Goal: Task Accomplishment & Management: Use online tool/utility

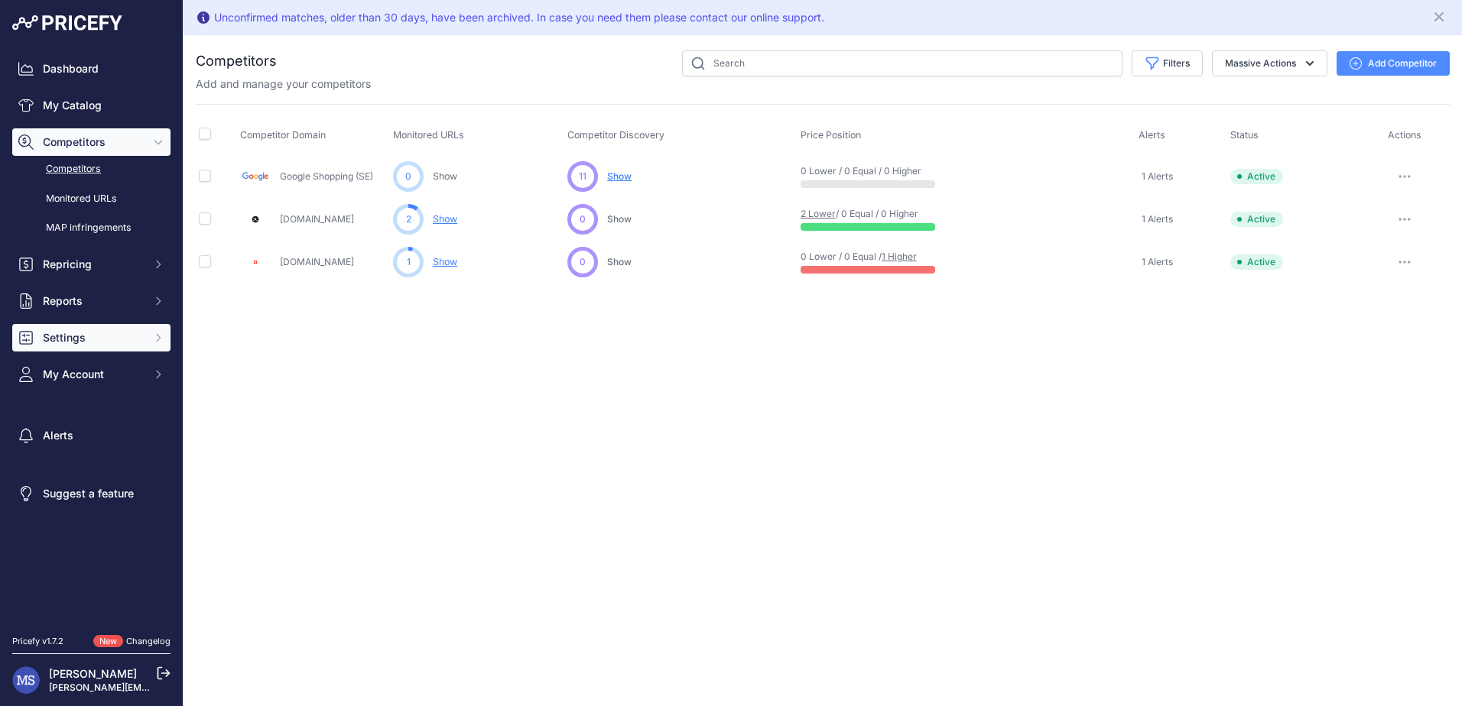
click at [73, 338] on span "Settings" at bounding box center [93, 337] width 100 height 15
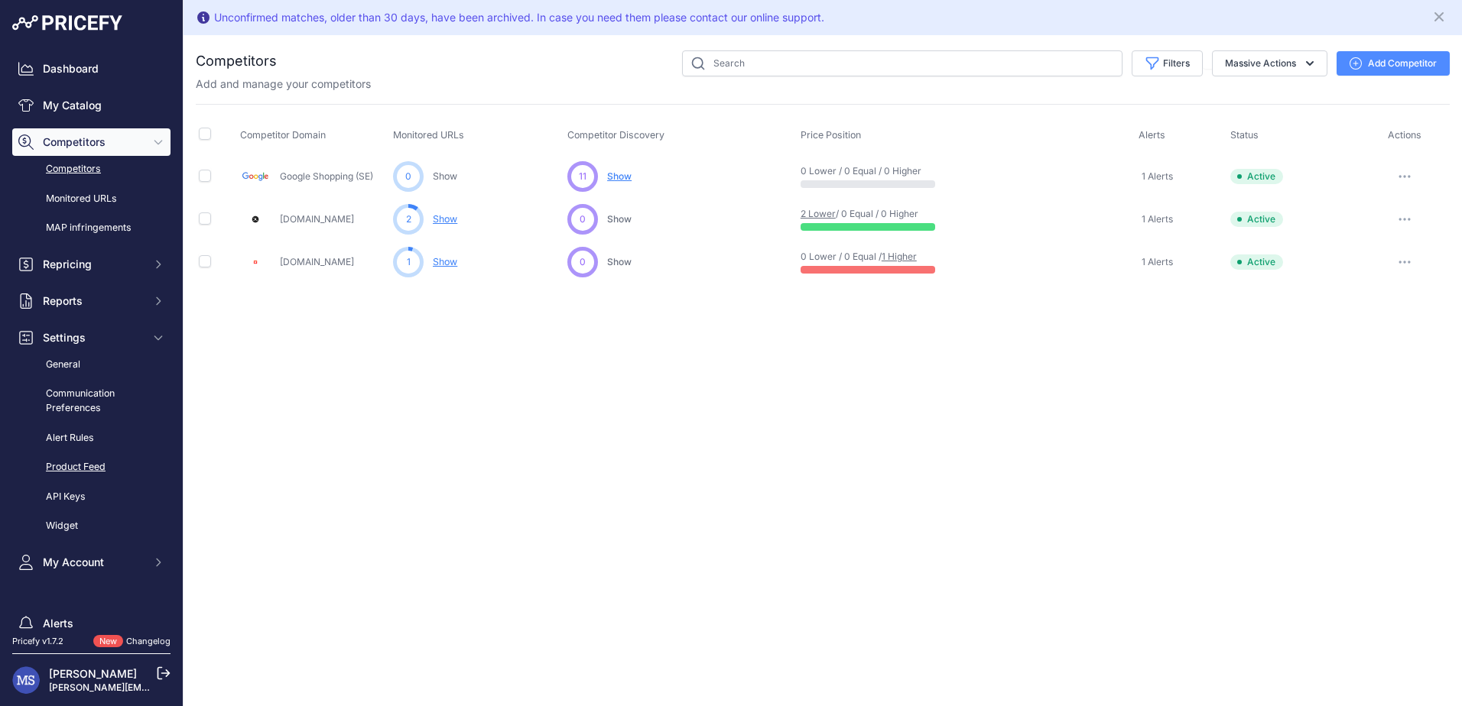
click at [73, 463] on link "Product Feed" at bounding box center [91, 467] width 158 height 27
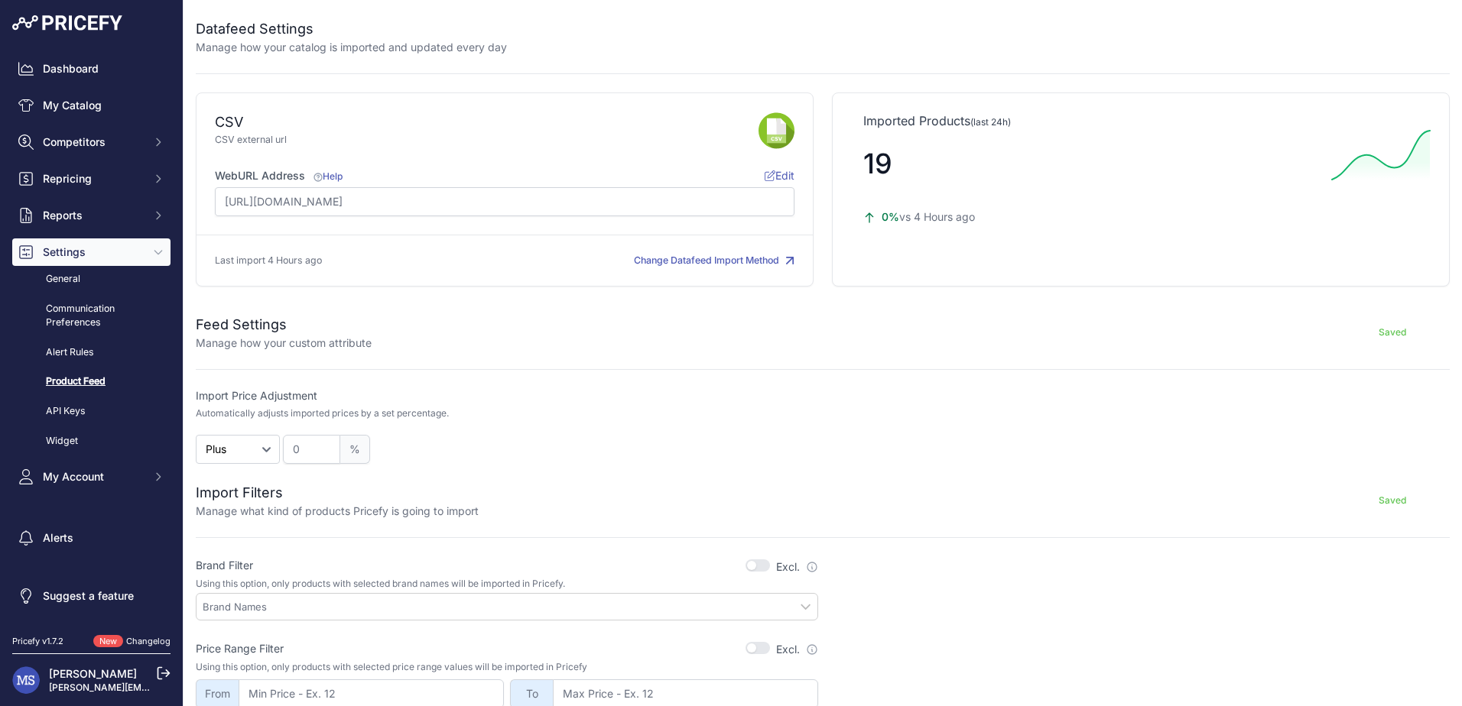
scroll to position [359, 0]
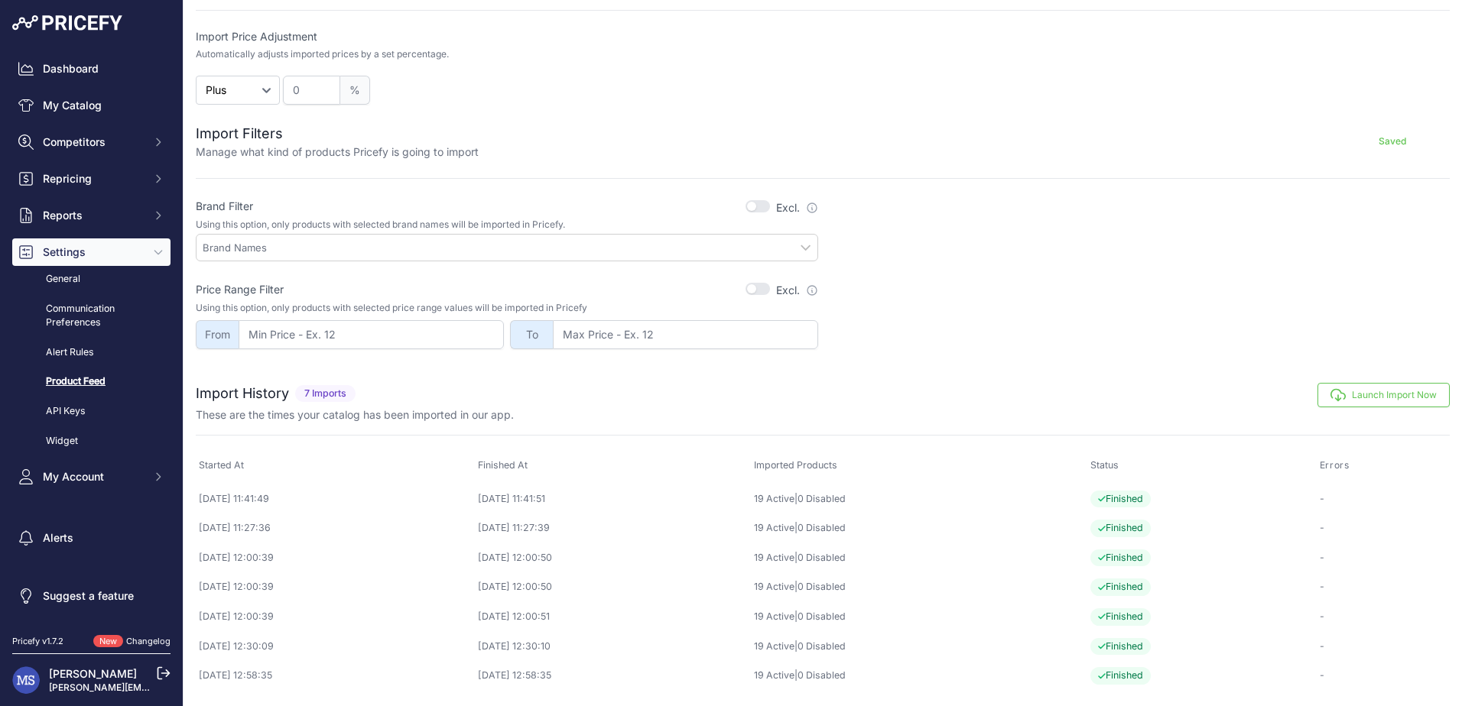
click at [1362, 388] on button "Launch Import Now" at bounding box center [1383, 395] width 132 height 24
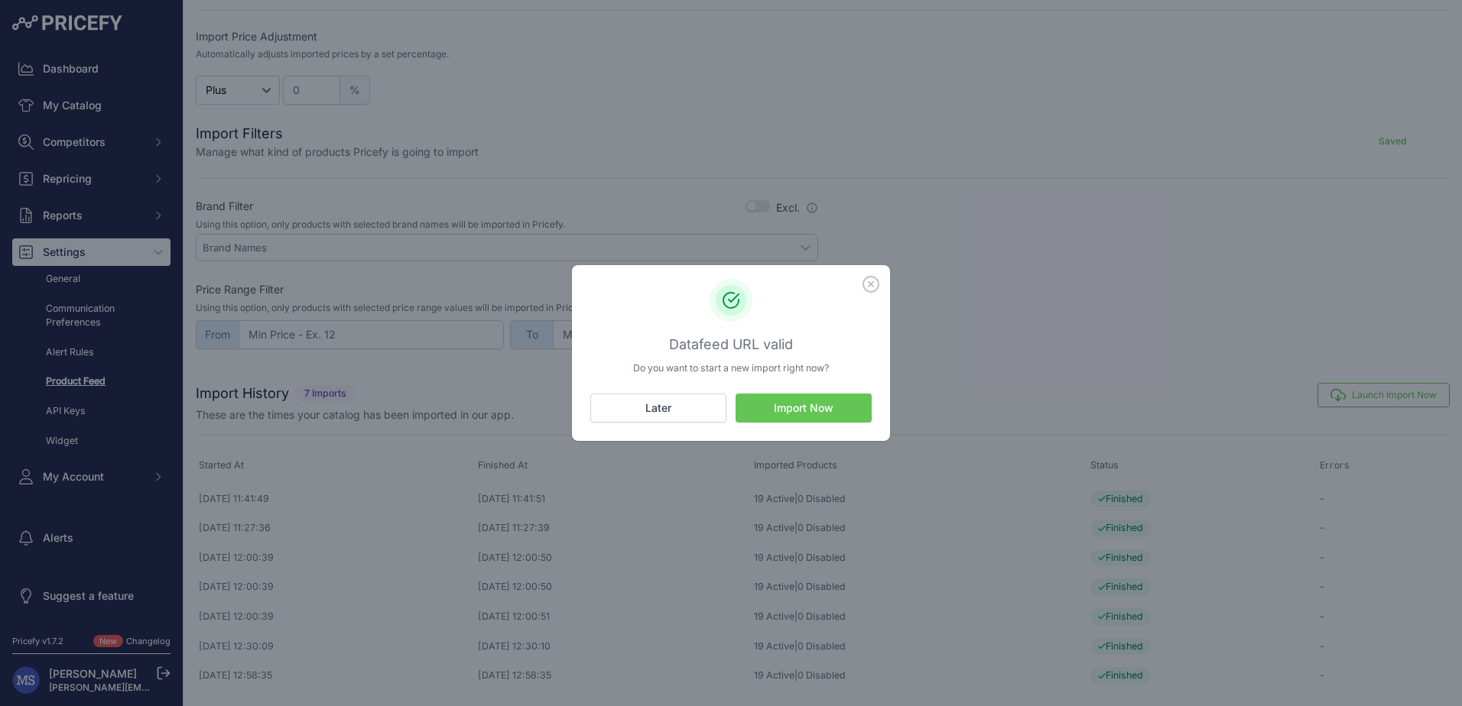
click at [816, 404] on button "Import Now" at bounding box center [803, 408] width 136 height 29
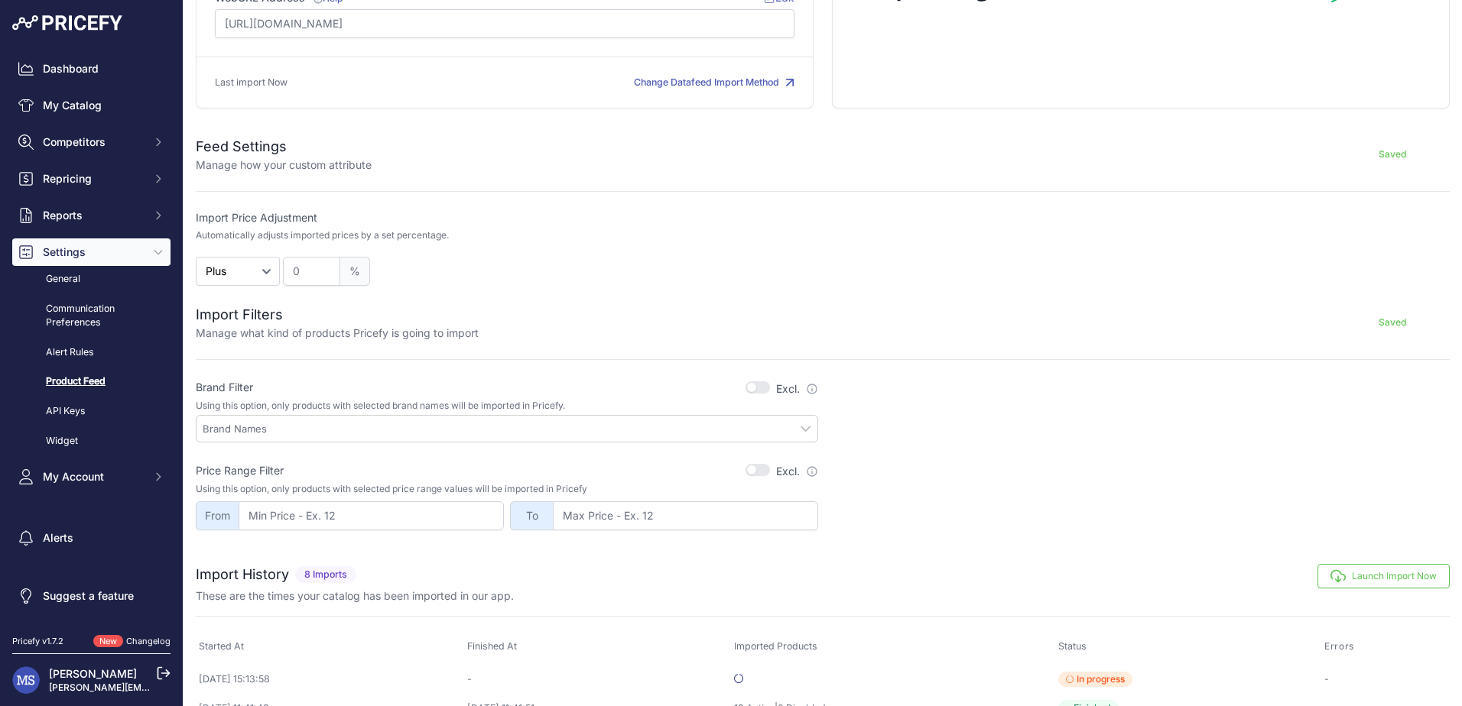
scroll to position [388, 0]
